Goal: Information Seeking & Learning: Learn about a topic

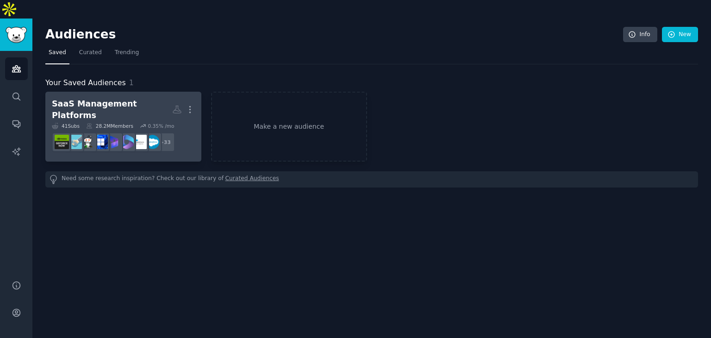
click at [108, 98] on div "SaaS Management Platforms" at bounding box center [112, 109] width 120 height 23
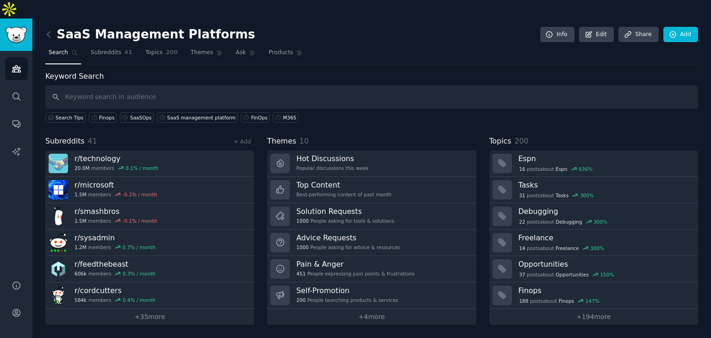
click at [552, 85] on input "text" at bounding box center [371, 97] width 653 height 24
click at [551, 85] on input "text" at bounding box center [371, 97] width 653 height 24
type input "SaaS management tool"
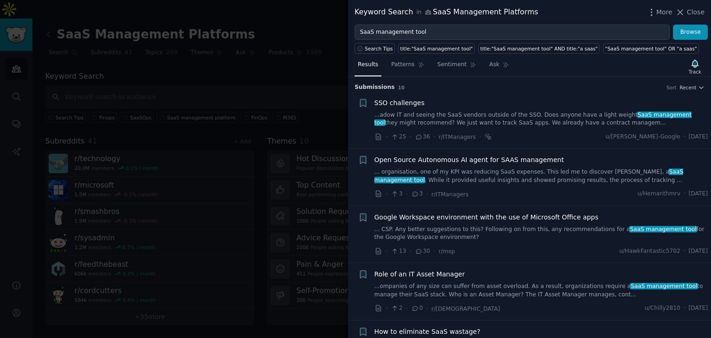
click at [531, 120] on link "...adow IT and seeing the SaaS vendors outside of the SSO. Does anyone have a l…" at bounding box center [541, 119] width 334 height 16
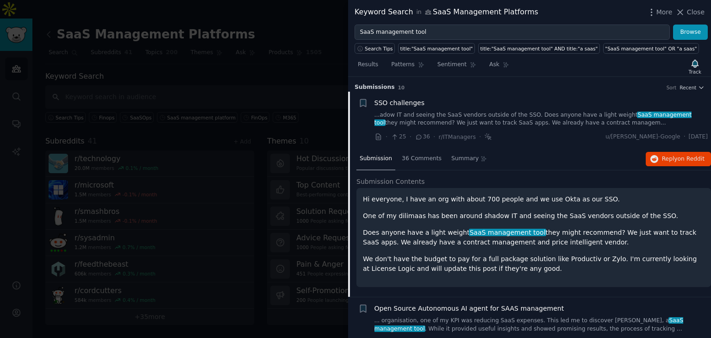
scroll to position [14, 0]
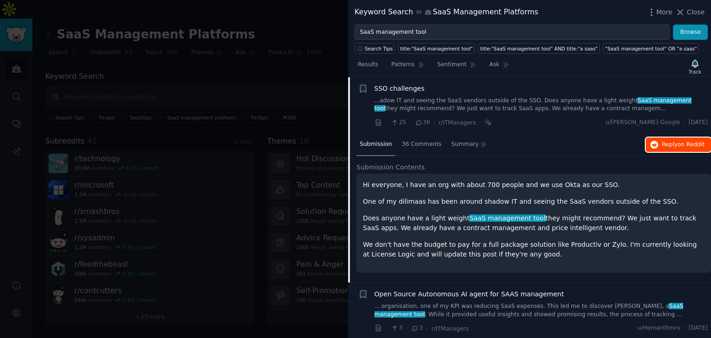
click at [670, 144] on span "Reply on Reddit" at bounding box center [683, 145] width 43 height 8
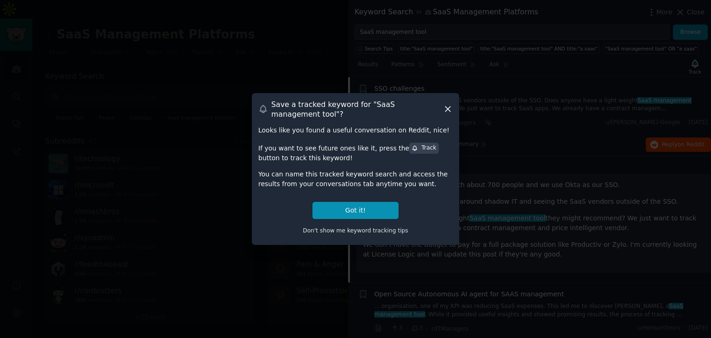
click at [447, 113] on icon at bounding box center [448, 109] width 10 height 10
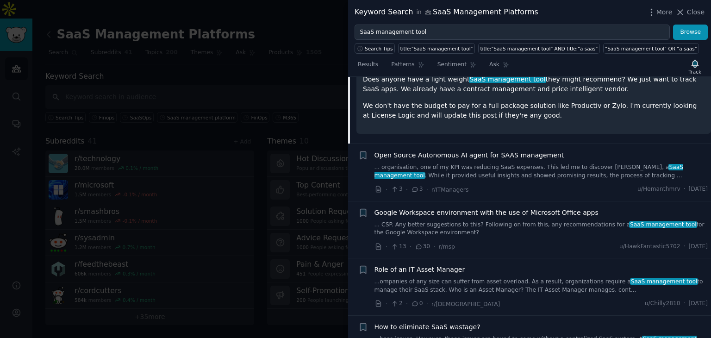
scroll to position [107, 0]
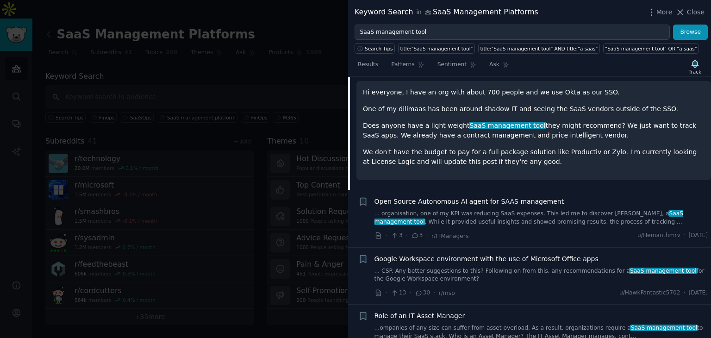
click at [296, 64] on div at bounding box center [355, 169] width 711 height 338
